Goal: Register for event/course

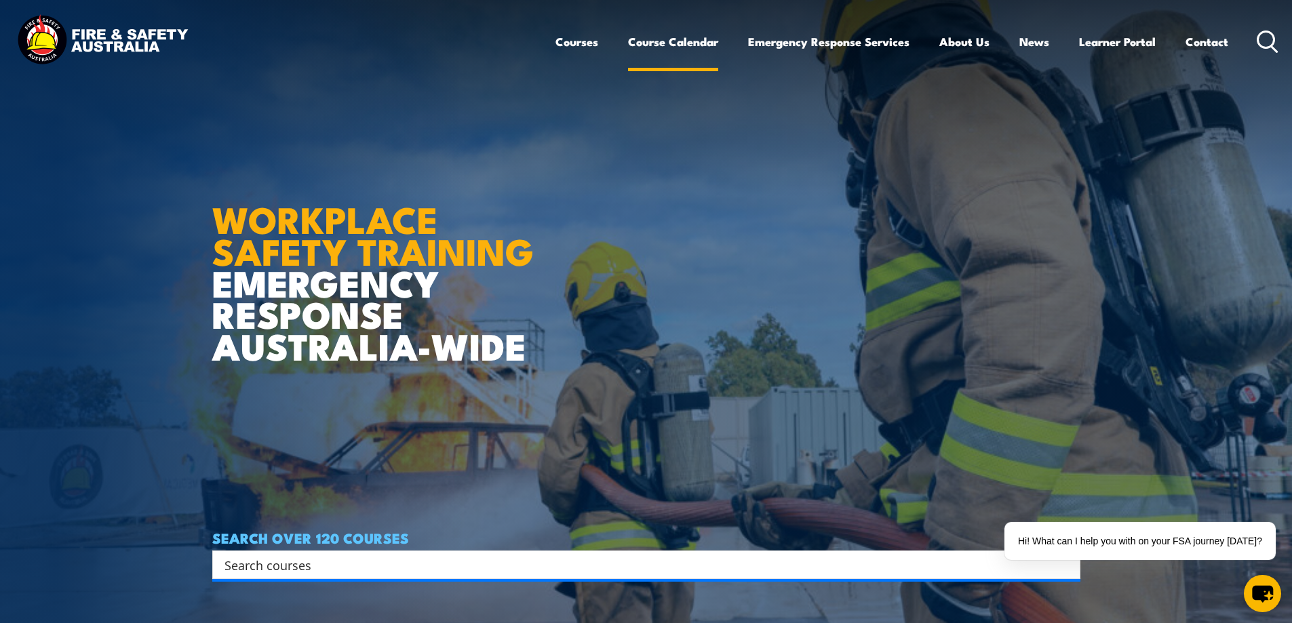
click at [639, 39] on link "Course Calendar" at bounding box center [673, 42] width 90 height 36
click at [316, 564] on input "Search input" at bounding box center [637, 565] width 826 height 20
type input "FSA"
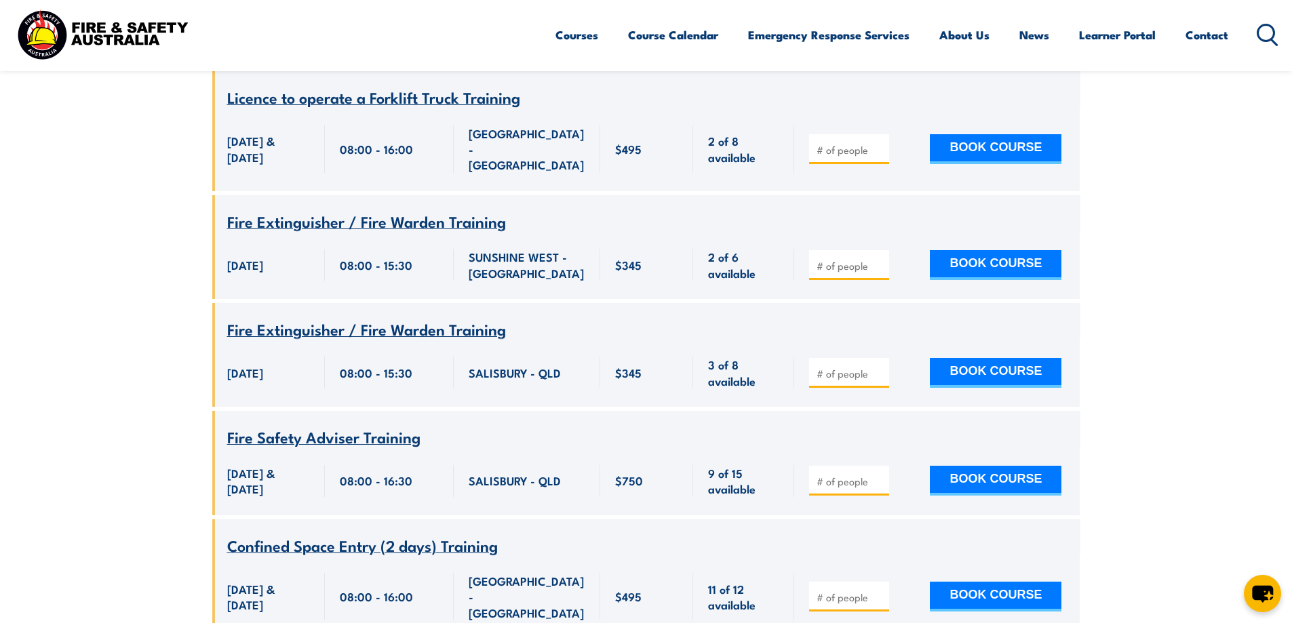
scroll to position [746, 0]
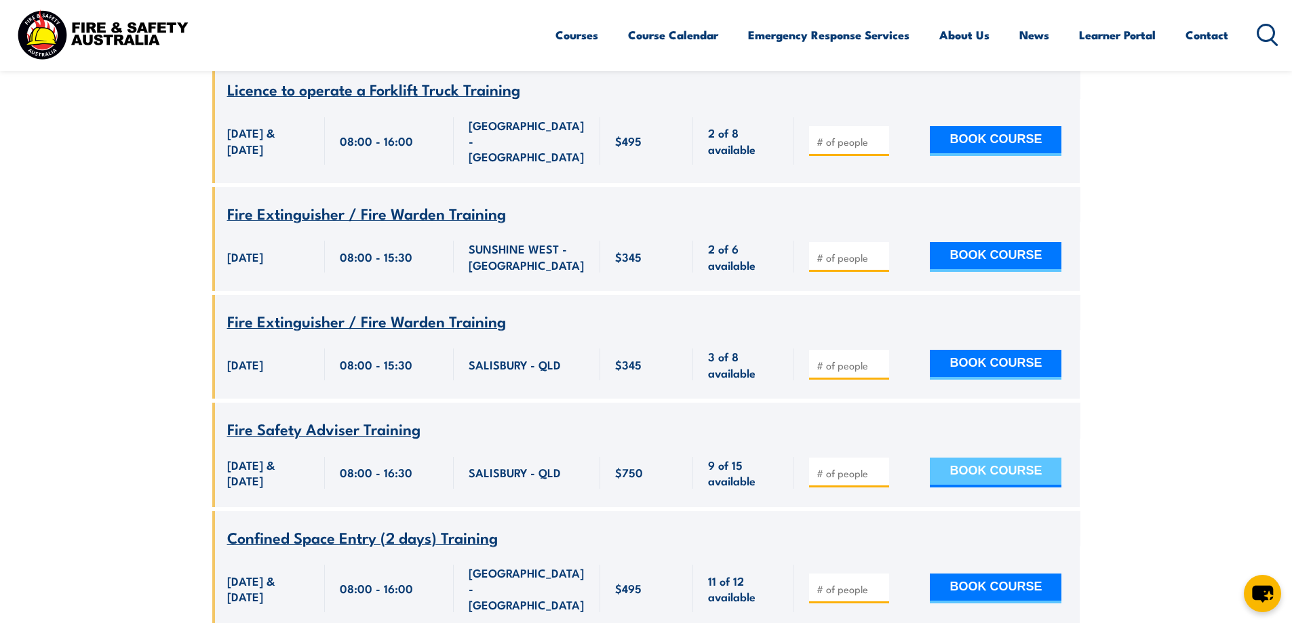
click at [980, 458] on button "BOOK COURSE" at bounding box center [996, 473] width 132 height 30
type input "1"
click at [880, 466] on input "1" at bounding box center [850, 473] width 68 height 14
click at [960, 458] on button "BOOK COURSE" at bounding box center [996, 473] width 132 height 30
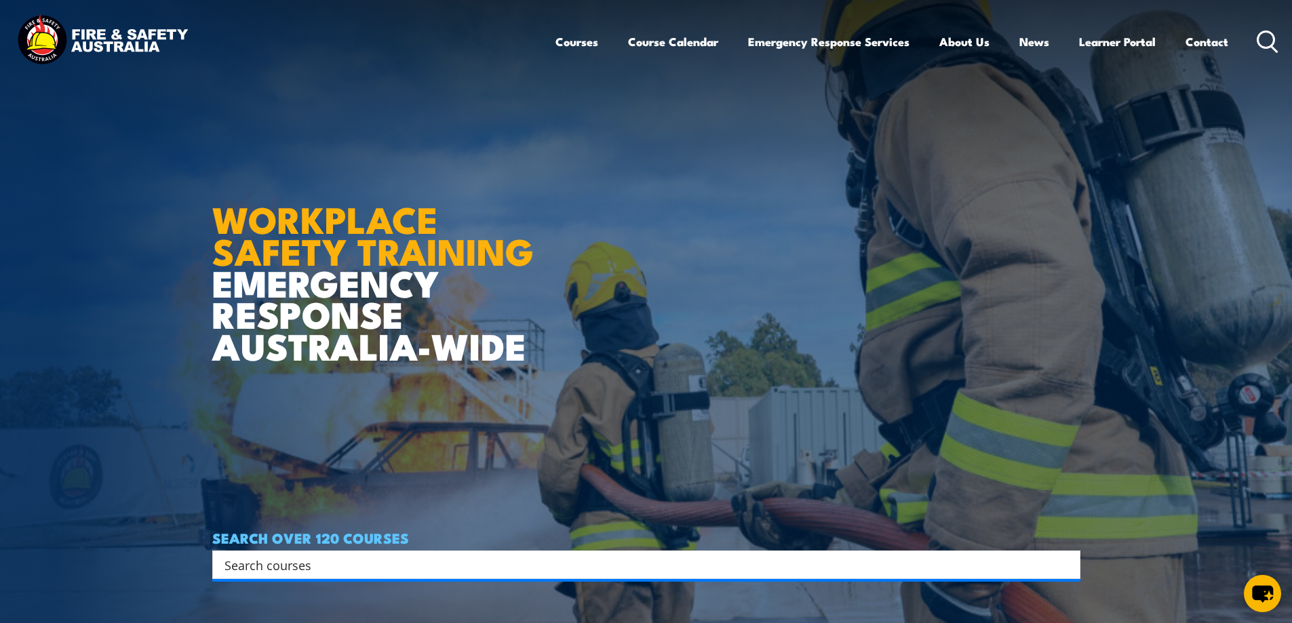
click at [361, 559] on input "Search input" at bounding box center [637, 565] width 826 height 20
type input "s"
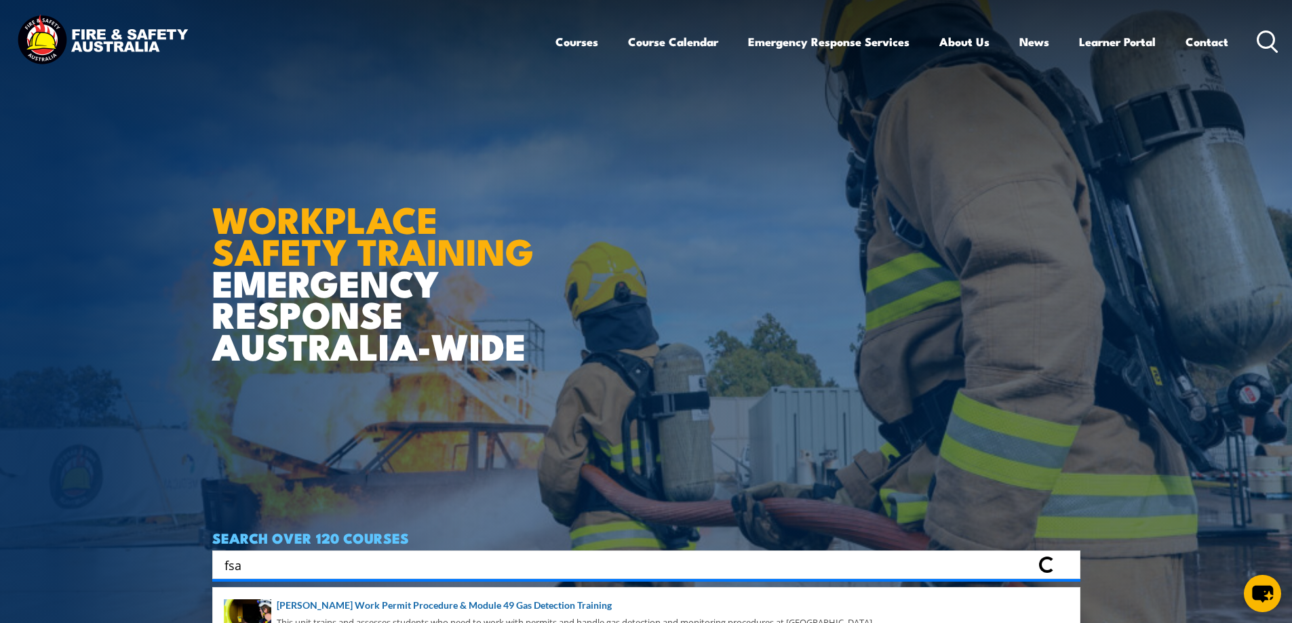
type input "fsa"
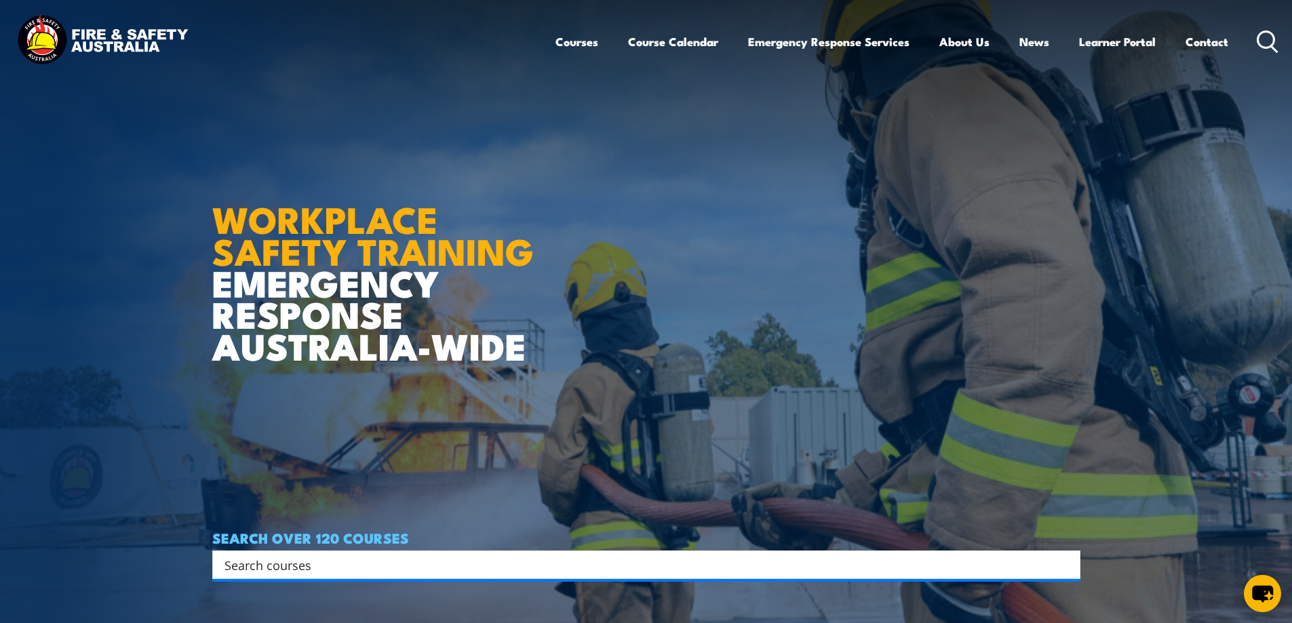
click at [360, 569] on input "Search input" at bounding box center [637, 565] width 826 height 20
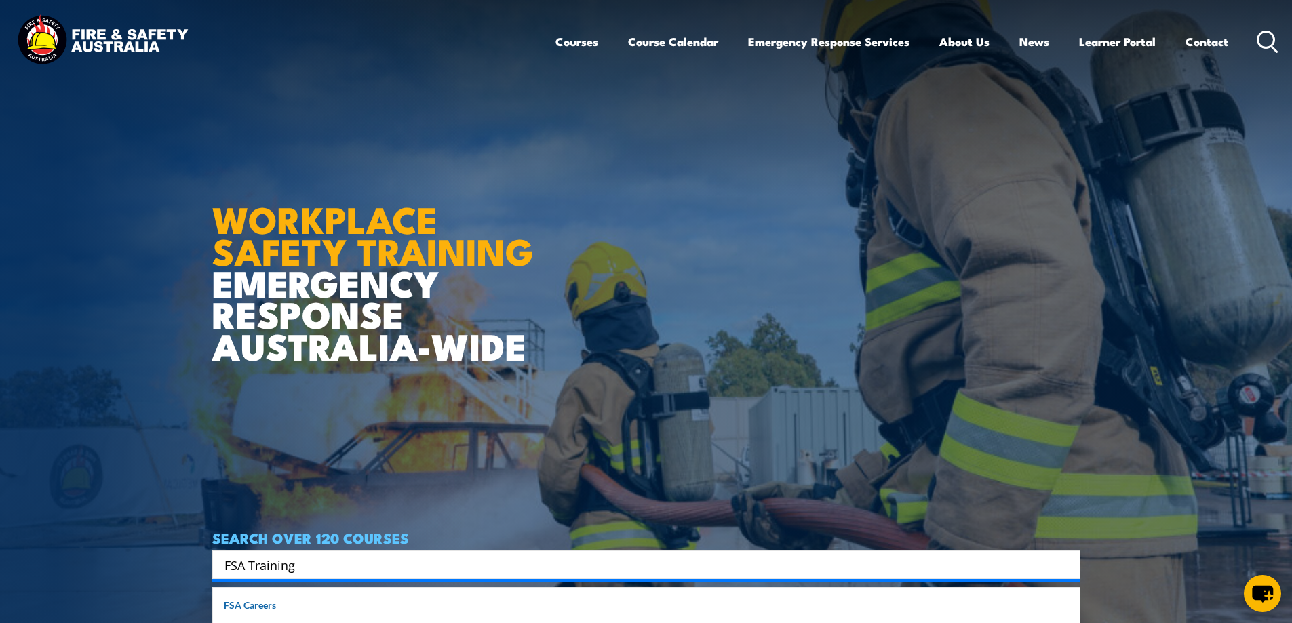
type input "FSA Training"
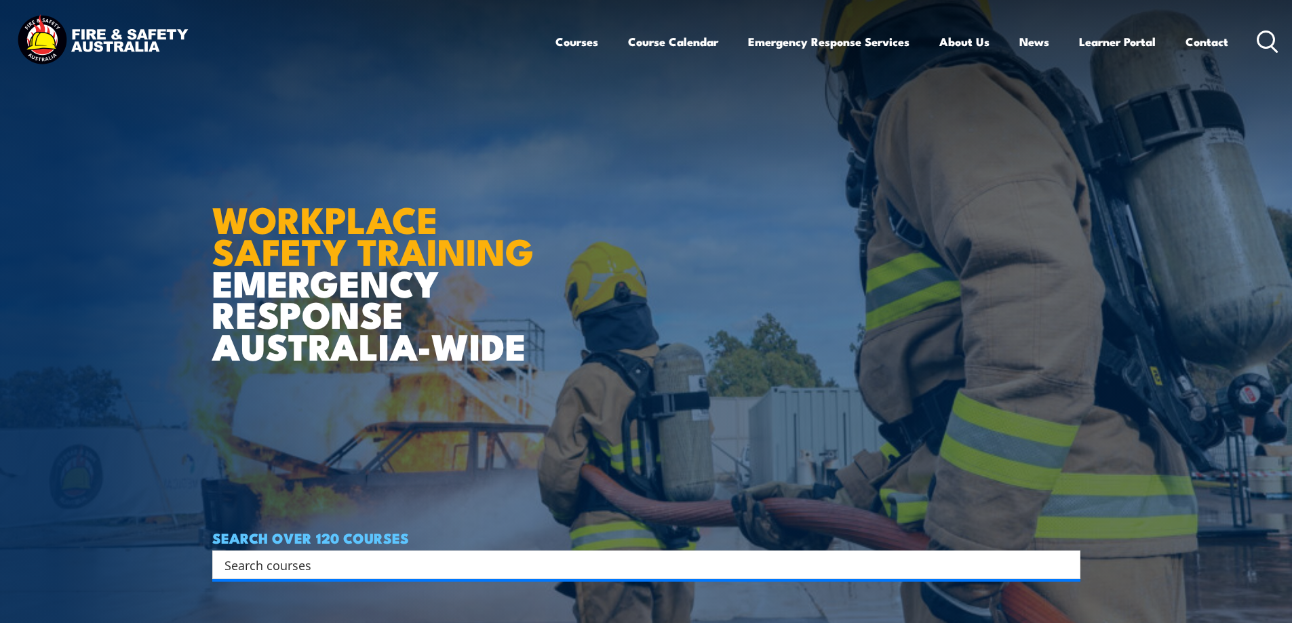
click at [298, 562] on input "Search input" at bounding box center [637, 565] width 826 height 20
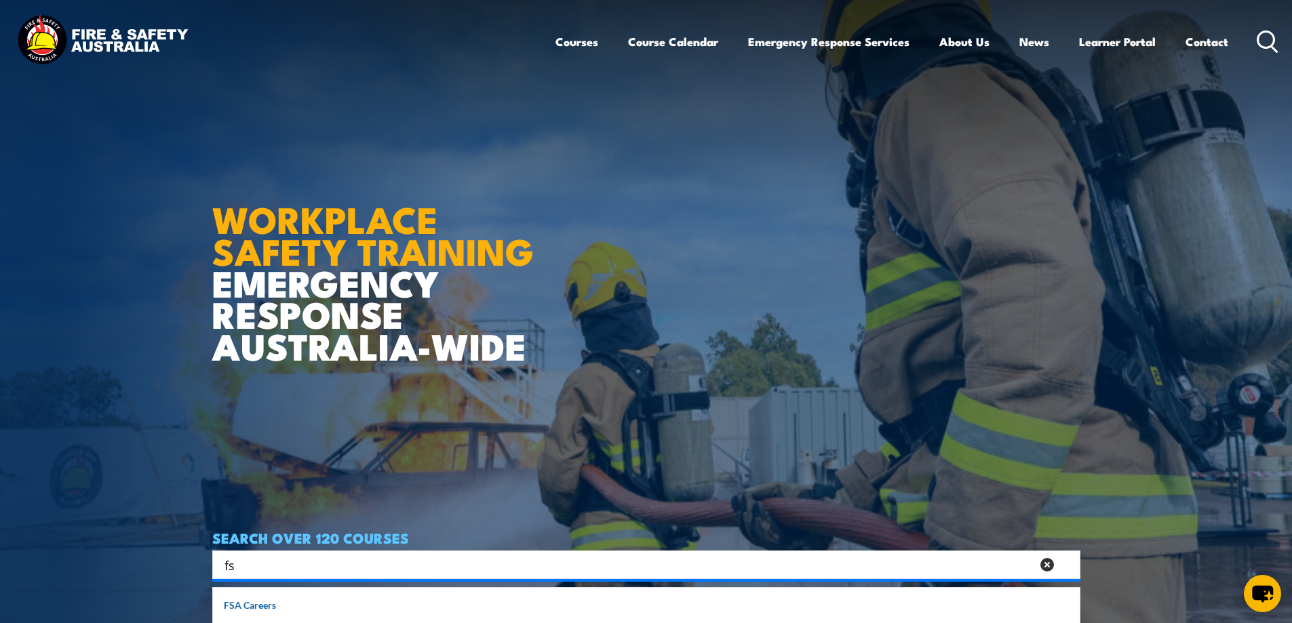
type input "f"
type input "FSA"
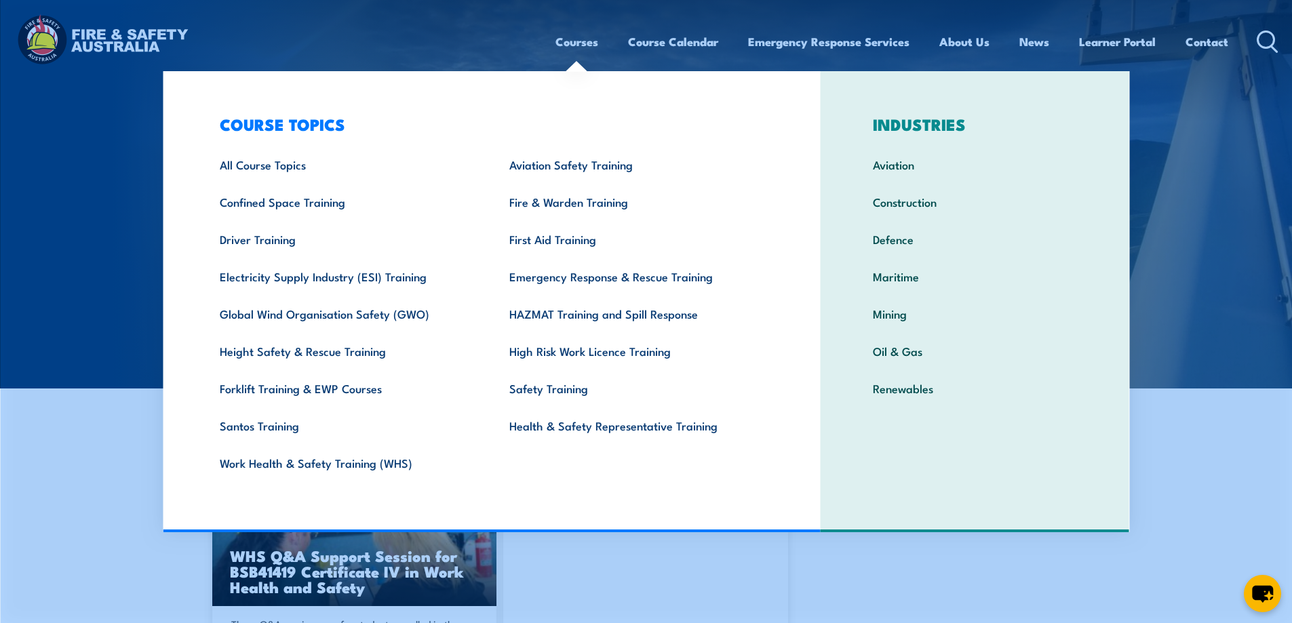
click at [580, 47] on link "Courses" at bounding box center [576, 42] width 43 height 36
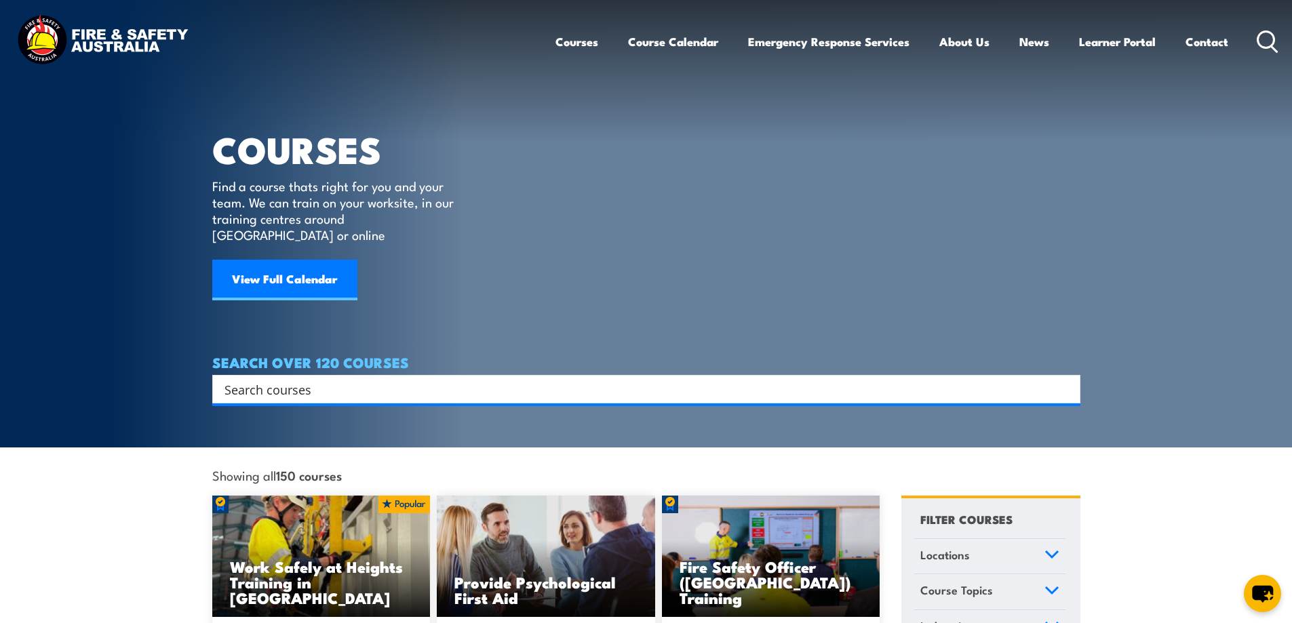
click at [347, 381] on input "Search input" at bounding box center [637, 389] width 826 height 20
type input "FSA"
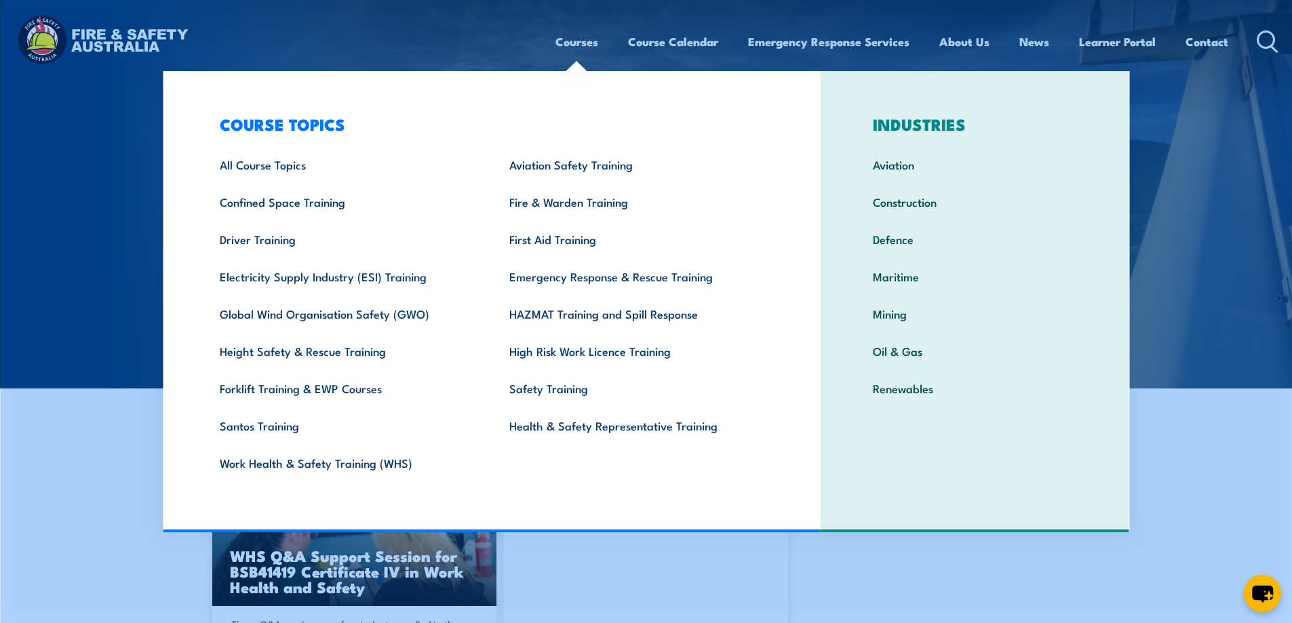
click at [581, 43] on link "Courses" at bounding box center [576, 42] width 43 height 36
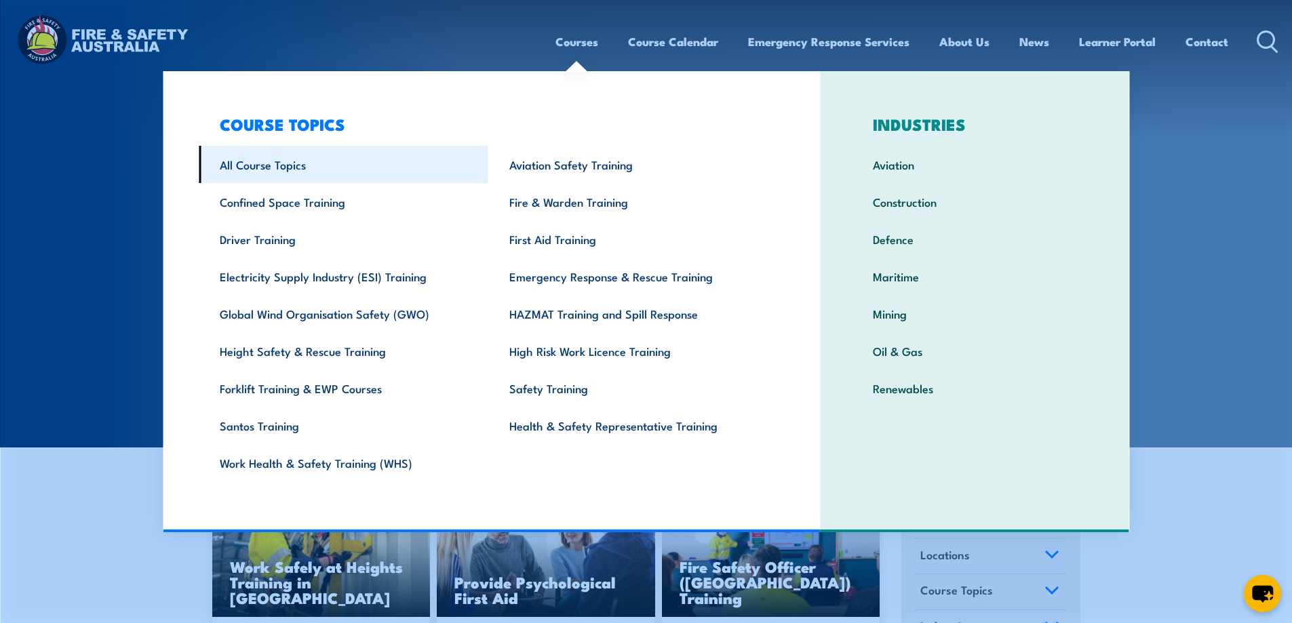
click at [295, 172] on link "All Course Topics" at bounding box center [343, 164] width 289 height 37
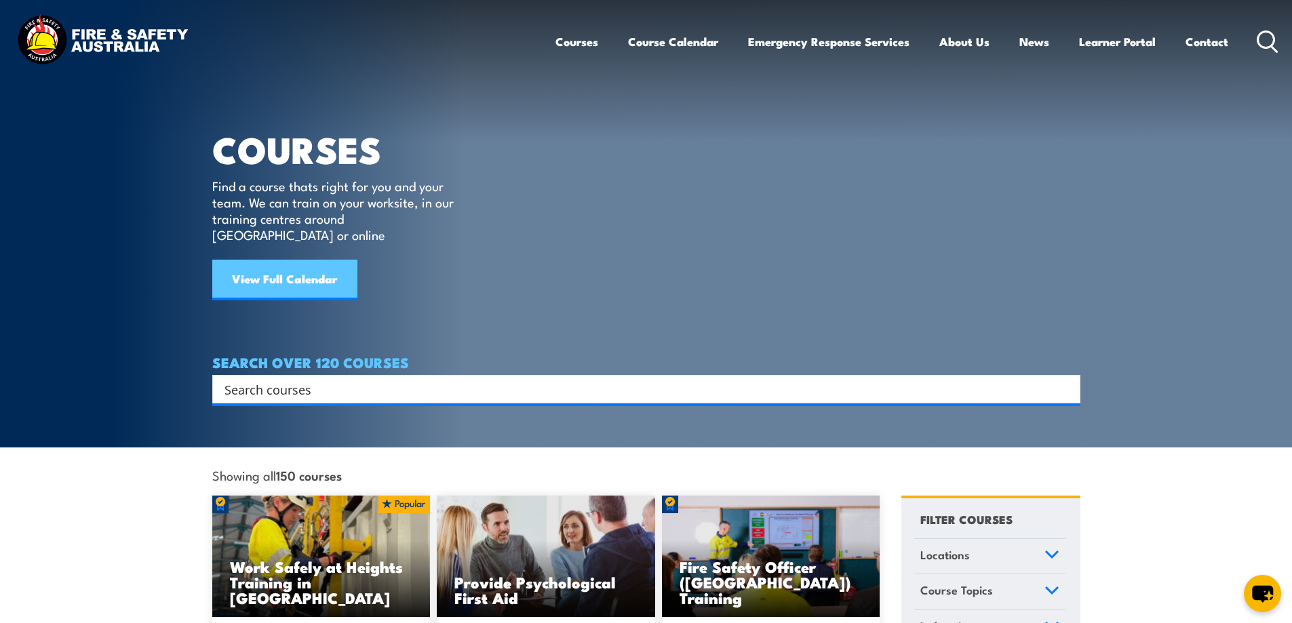
click at [285, 260] on link "View Full Calendar" at bounding box center [284, 280] width 145 height 41
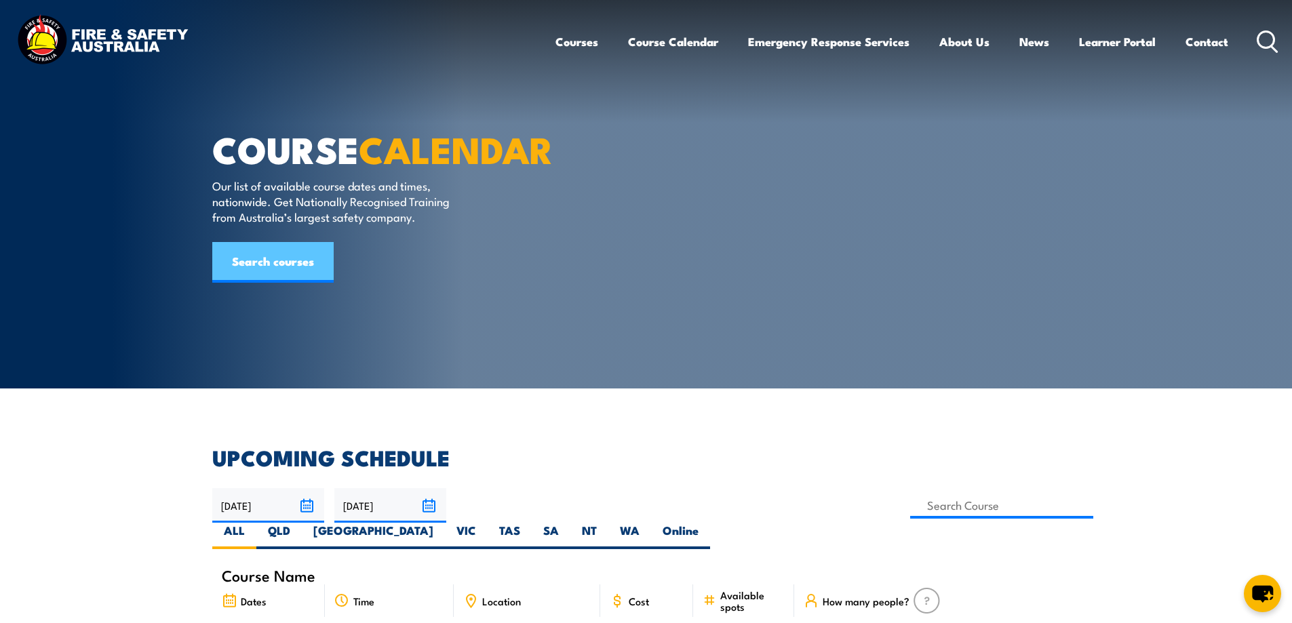
click at [284, 283] on link "Search courses" at bounding box center [272, 262] width 121 height 41
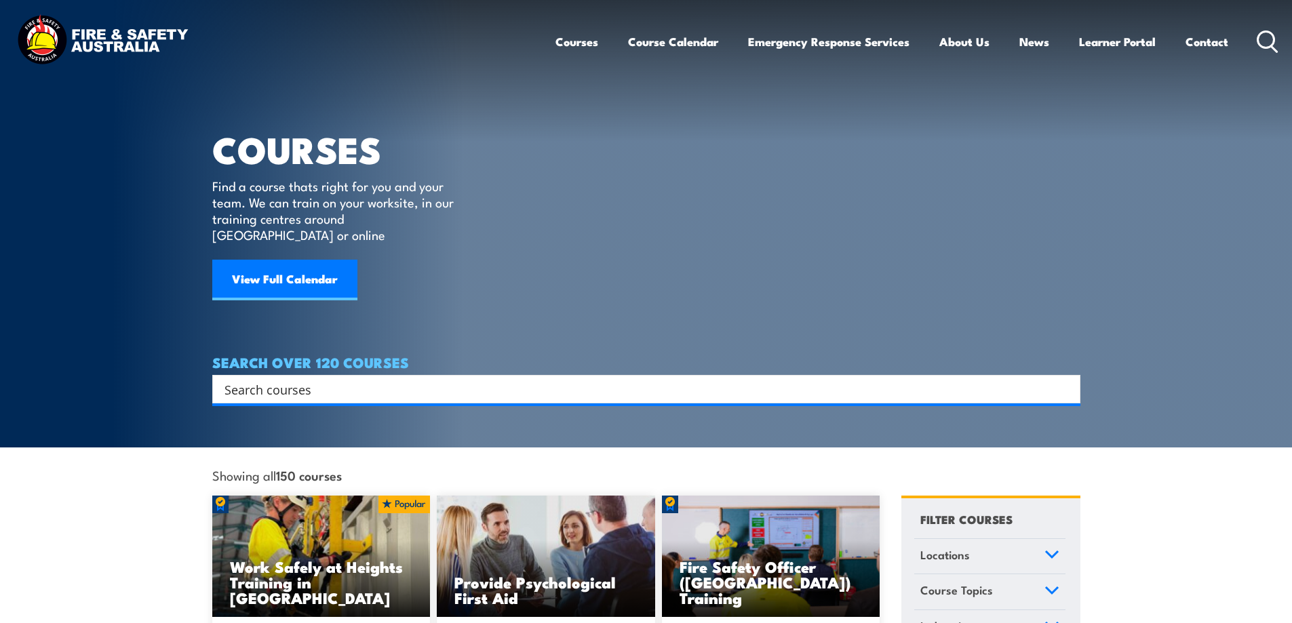
click at [278, 379] on input "Search input" at bounding box center [637, 389] width 826 height 20
type input "f"
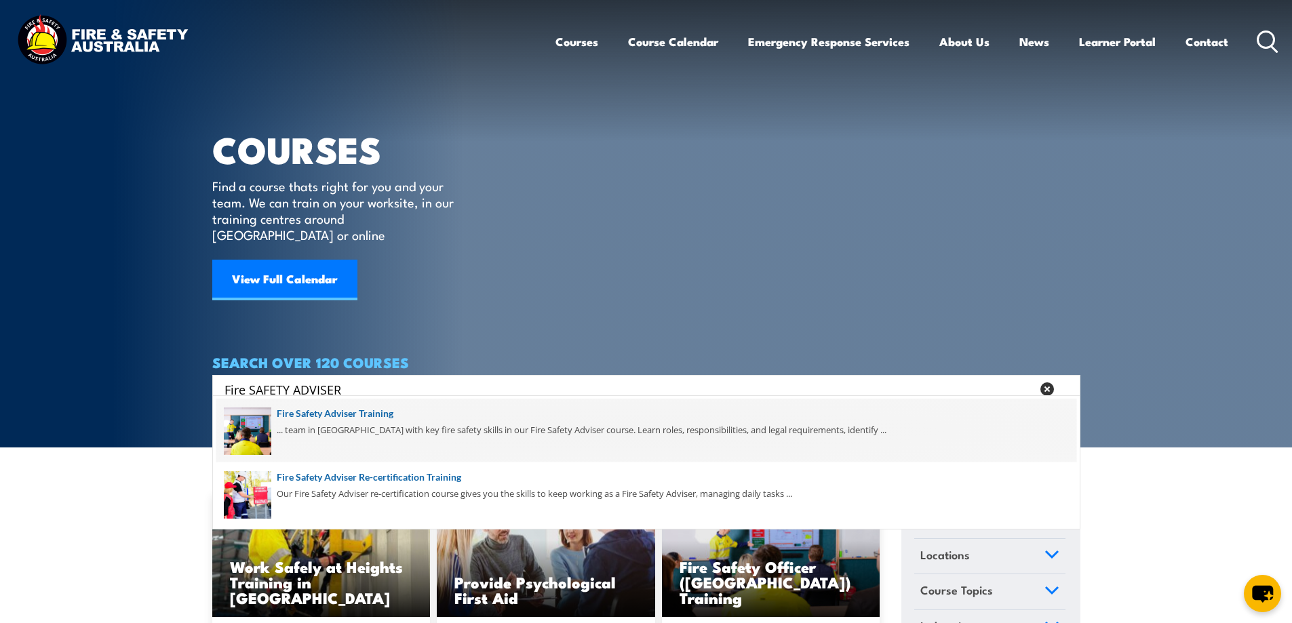
type input "Fire SAFETY ADVISER"
click at [316, 438] on span at bounding box center [646, 431] width 860 height 64
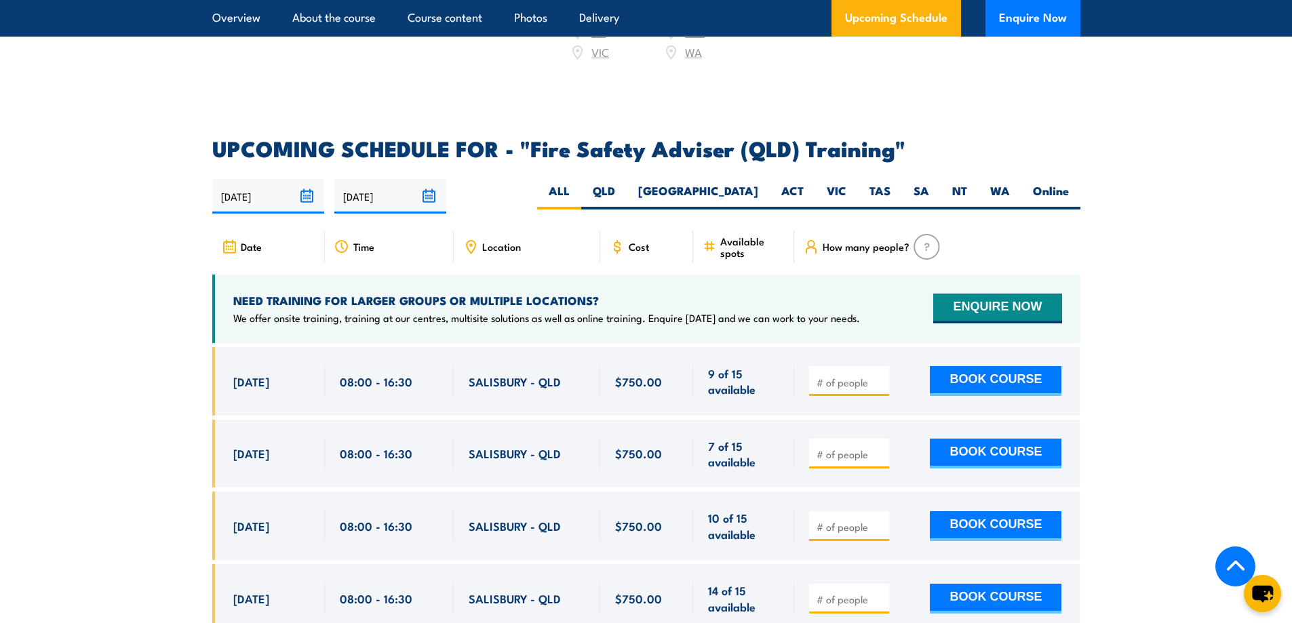
scroll to position [2102, 0]
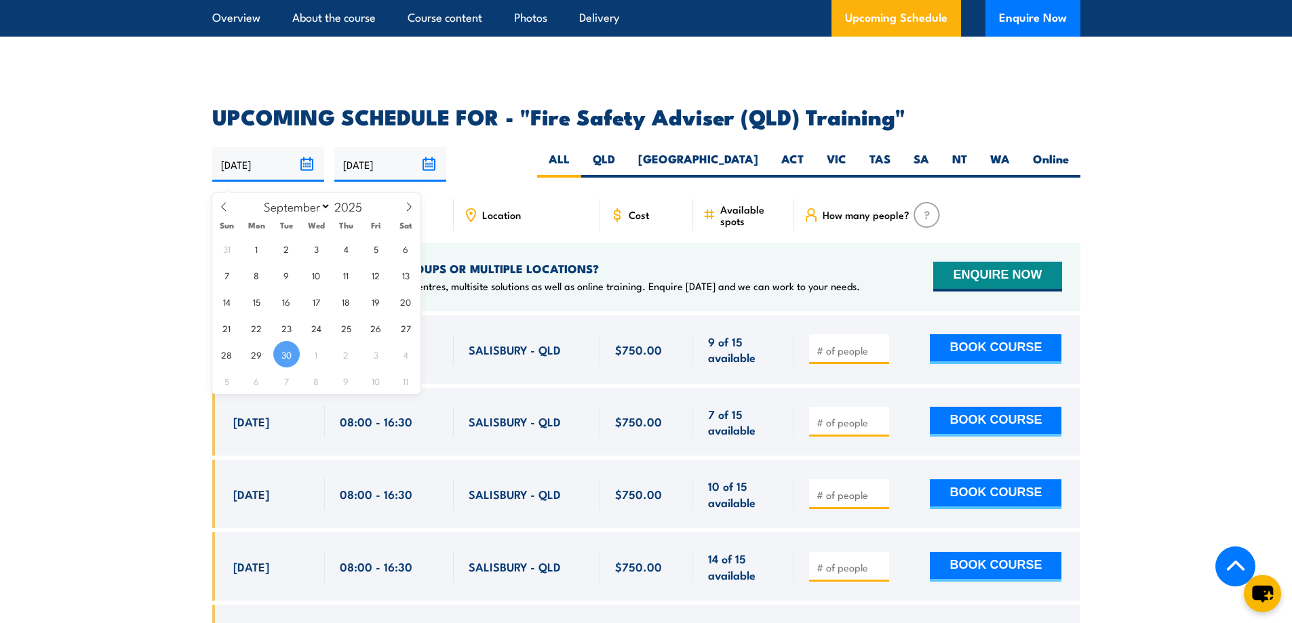
click at [304, 176] on input "[DATE]" at bounding box center [268, 164] width 112 height 35
click at [405, 203] on icon at bounding box center [408, 206] width 9 height 9
select select "9"
click at [353, 251] on span "2" at bounding box center [346, 248] width 26 height 26
type input "[DATE]"
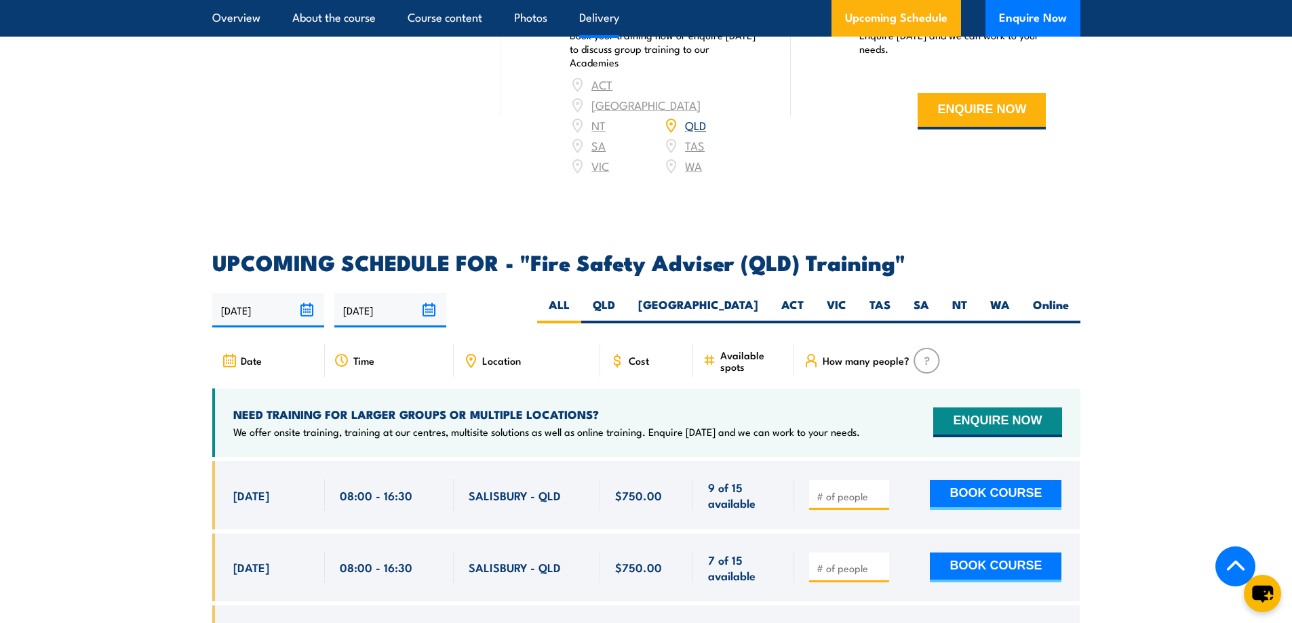
scroll to position [1947, 0]
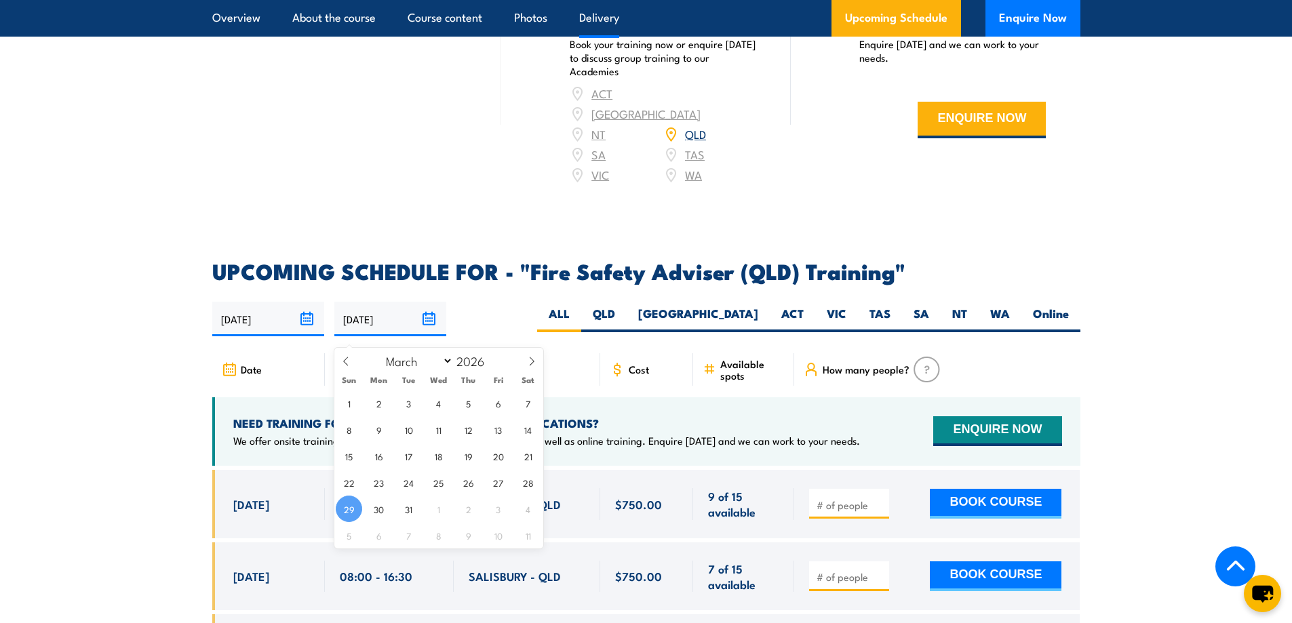
click at [433, 332] on input "[DATE]" at bounding box center [390, 319] width 112 height 35
click at [346, 357] on icon at bounding box center [345, 361] width 9 height 9
click at [346, 358] on icon at bounding box center [345, 361] width 9 height 9
select select "0"
click at [350, 357] on icon at bounding box center [345, 361] width 9 height 9
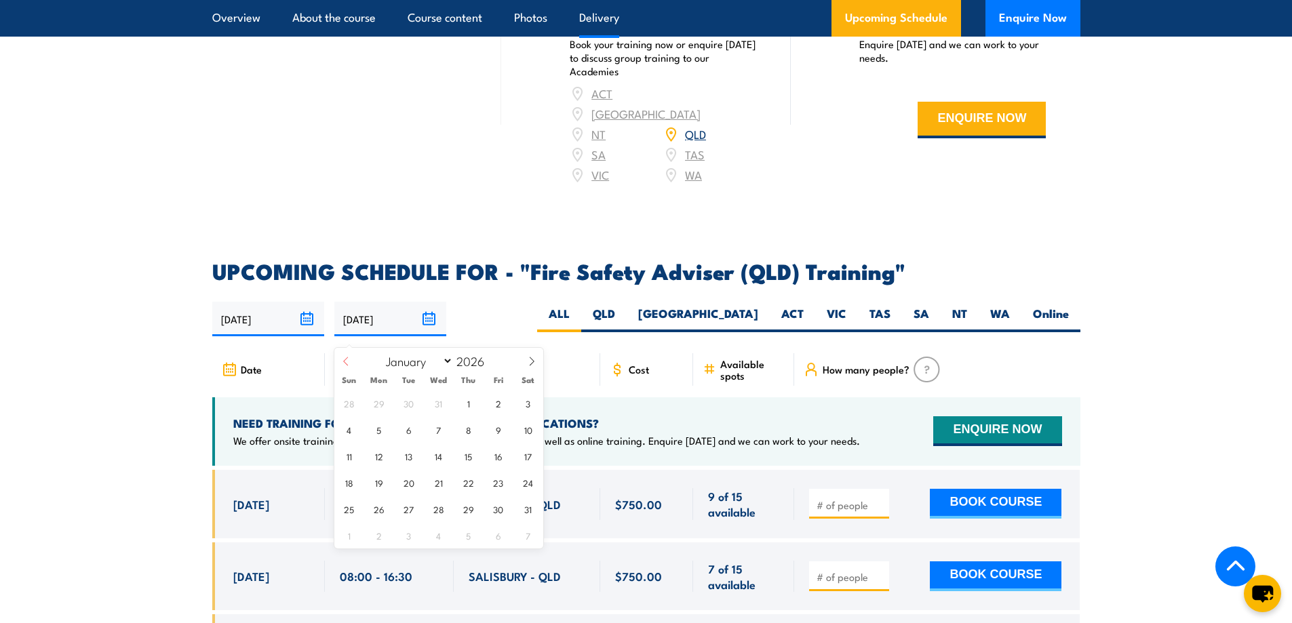
type input "2025"
click at [350, 357] on icon at bounding box center [345, 361] width 9 height 9
click at [351, 357] on span at bounding box center [345, 366] width 23 height 37
click at [351, 358] on span at bounding box center [345, 366] width 23 height 37
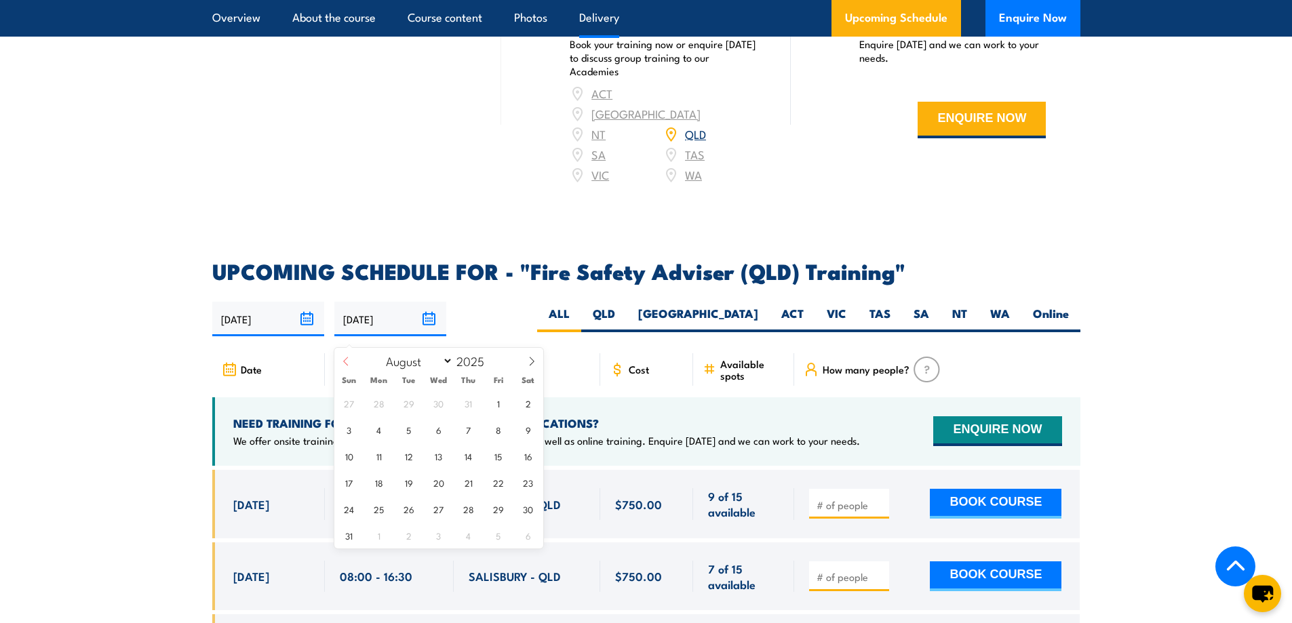
click at [346, 363] on icon at bounding box center [345, 361] width 9 height 9
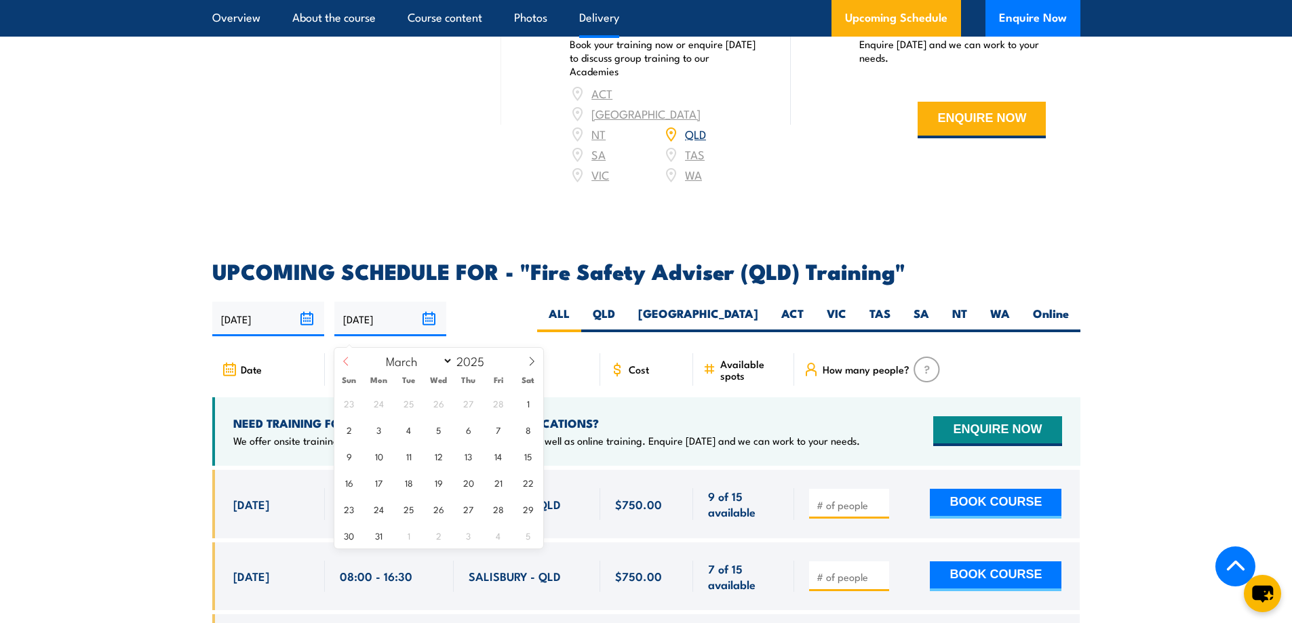
click at [346, 363] on icon at bounding box center [345, 361] width 9 height 9
select select "0"
click at [346, 363] on icon at bounding box center [345, 361] width 9 height 9
type input "2024"
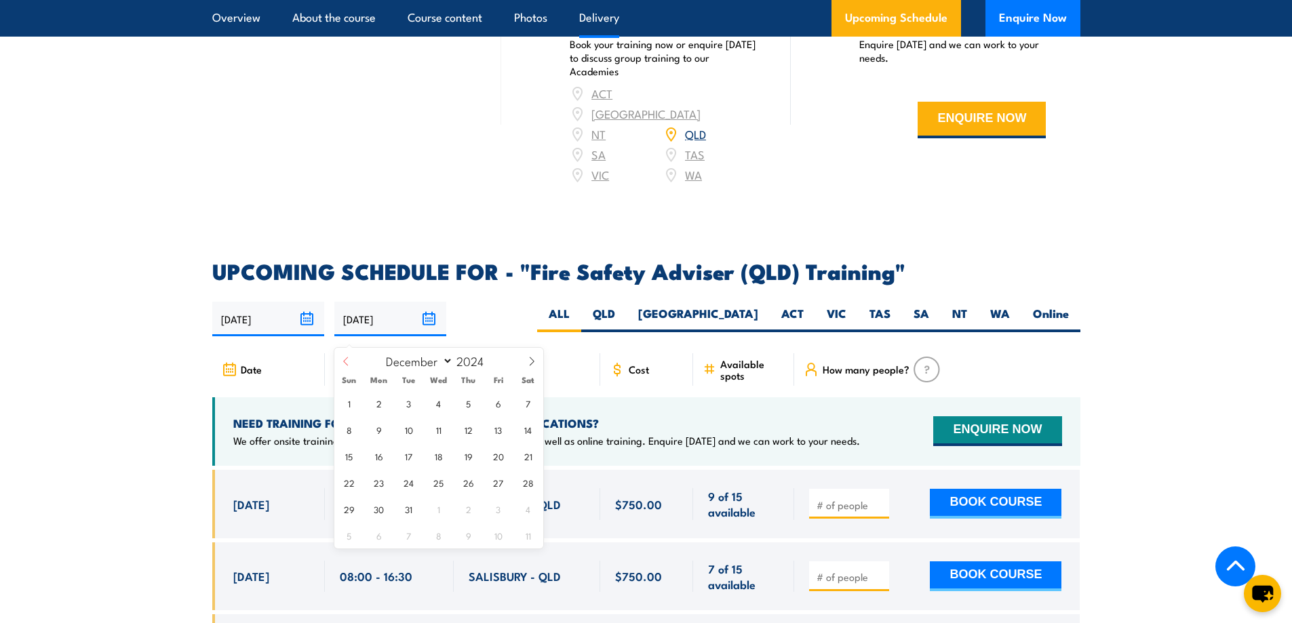
click at [346, 363] on icon at bounding box center [345, 361] width 9 height 9
click at [531, 361] on icon at bounding box center [531, 361] width 9 height 9
select select "9"
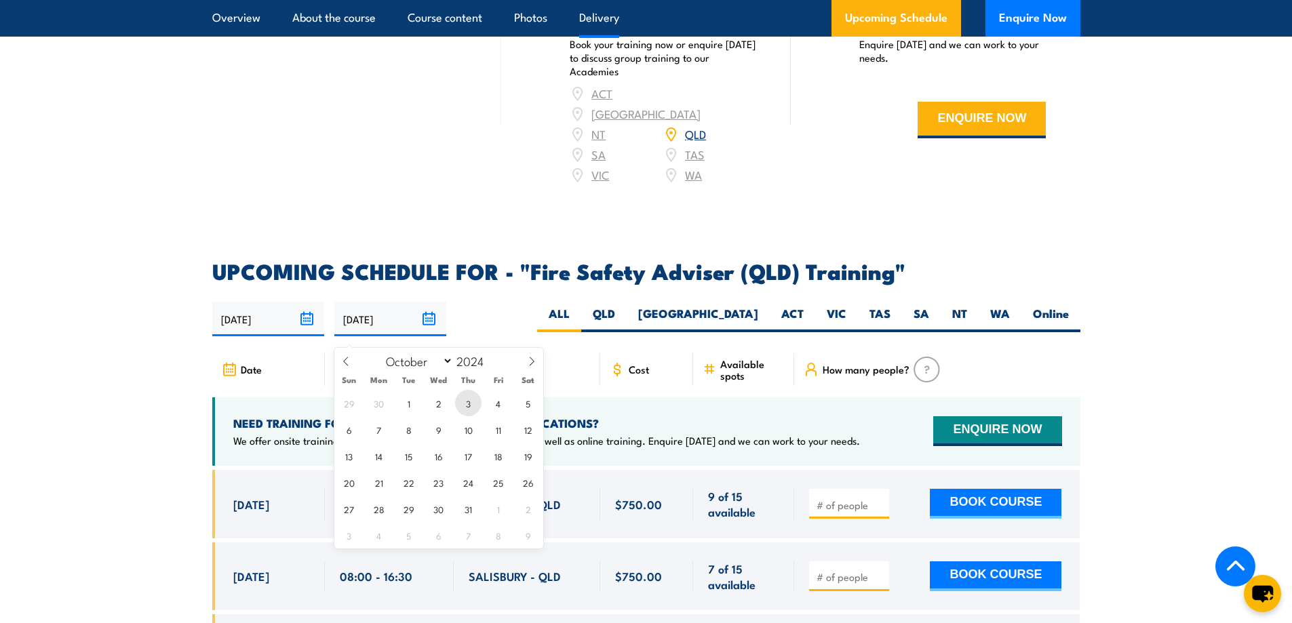
click at [470, 409] on span "3" at bounding box center [468, 403] width 26 height 26
type input "[DATE]"
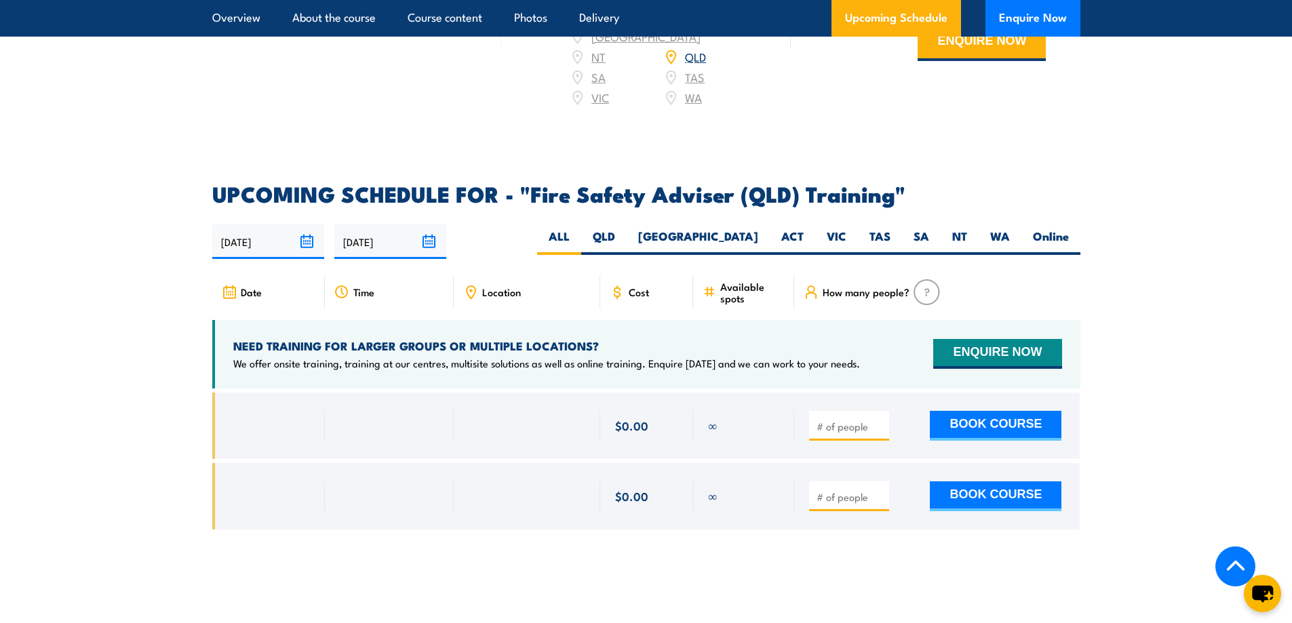
scroll to position [2034, 0]
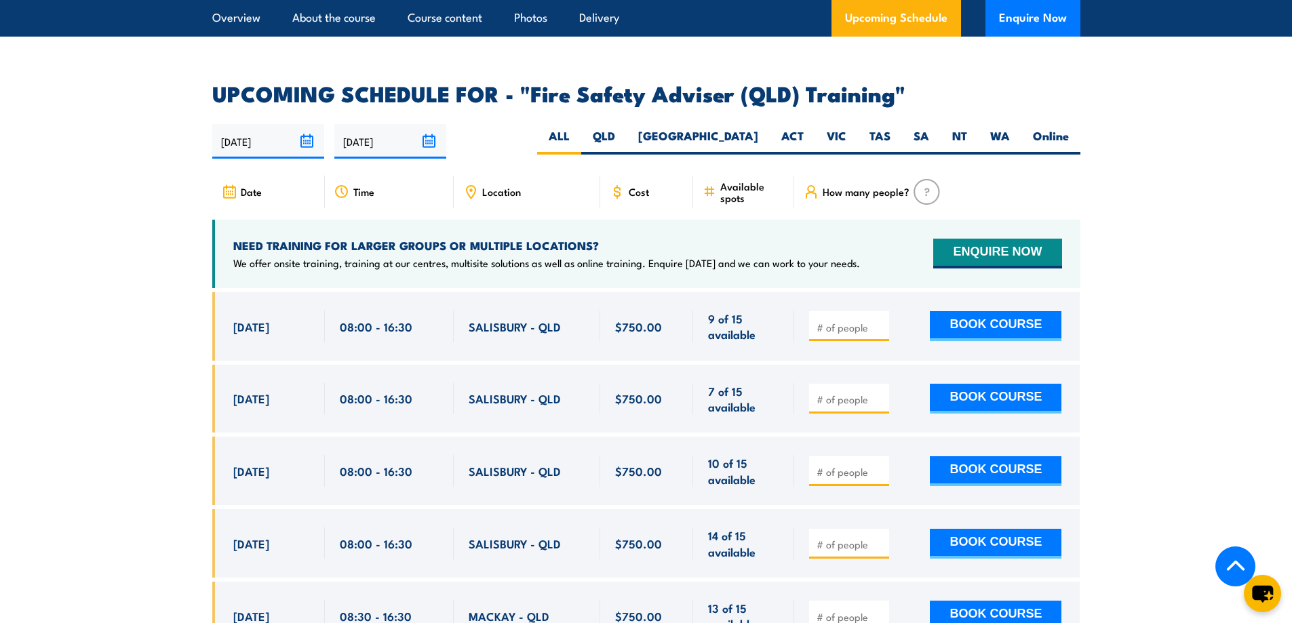
scroll to position [2218, 0]
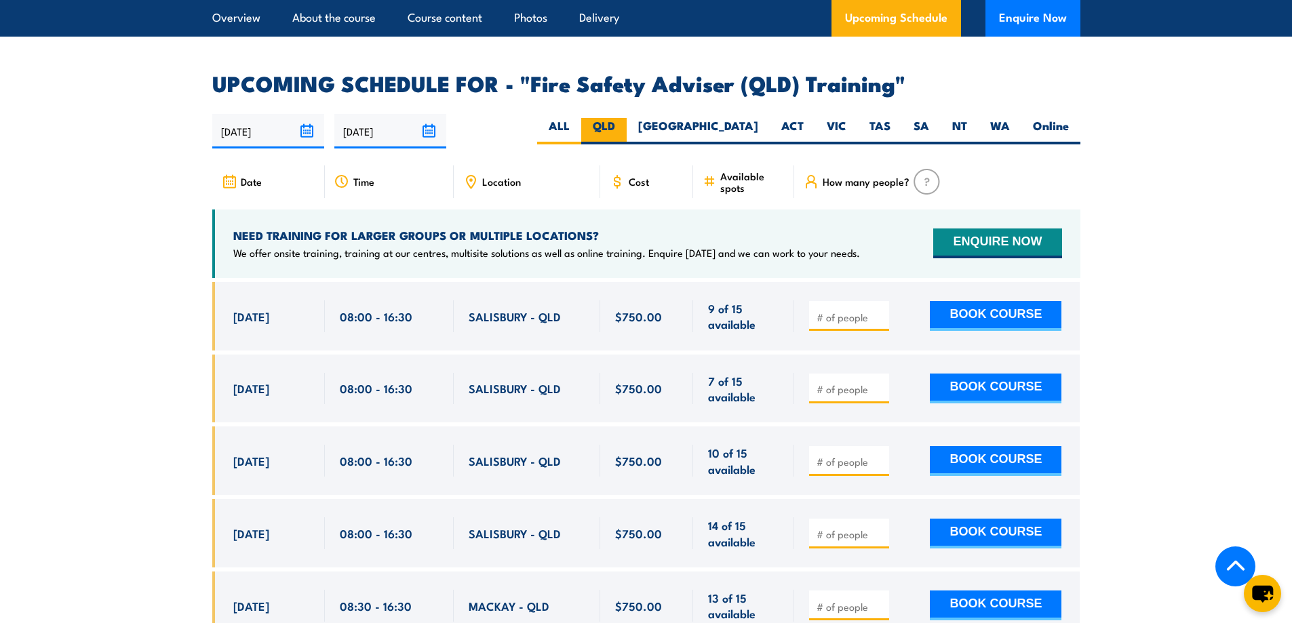
click at [626, 138] on label "QLD" at bounding box center [603, 131] width 45 height 26
click at [624, 127] on input "QLD" at bounding box center [619, 122] width 9 height 9
radio input "true"
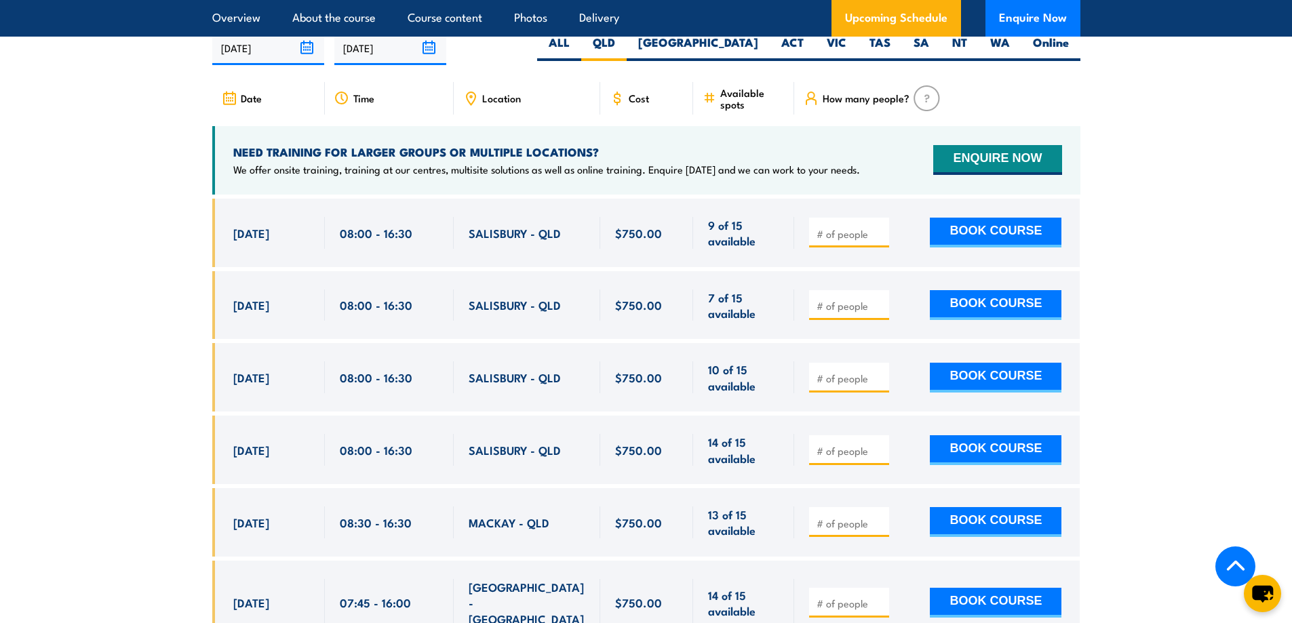
scroll to position [2286, 0]
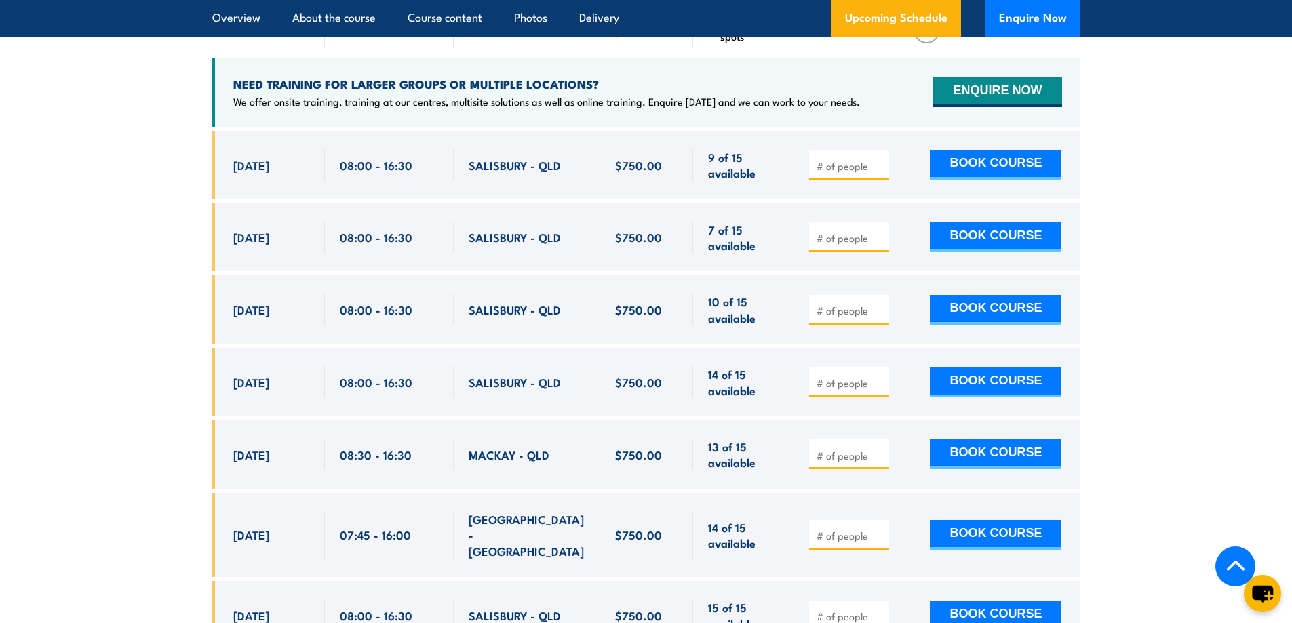
click at [57, 123] on section "UPCOMING SCHEDULE FOR - "Fire Safety Adviser (QLD) Training" [DATE] [DATE]" at bounding box center [646, 368] width 1292 height 893
click at [835, 245] on input "number" at bounding box center [850, 238] width 68 height 14
type input "1"
click at [879, 244] on input "1" at bounding box center [850, 238] width 68 height 14
